Goal: Task Accomplishment & Management: Manage account settings

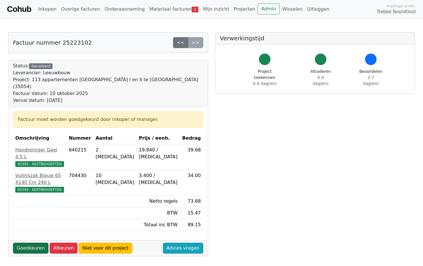
click at [24, 243] on link "Goedkeuren" at bounding box center [30, 248] width 35 height 11
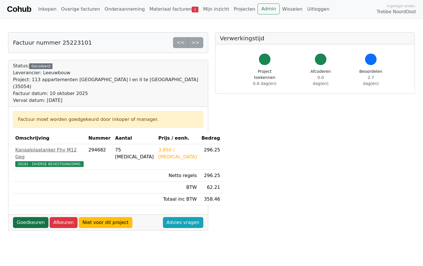
click at [28, 217] on link "Goedkeuren" at bounding box center [30, 222] width 35 height 11
